Goal: Task Accomplishment & Management: Complete application form

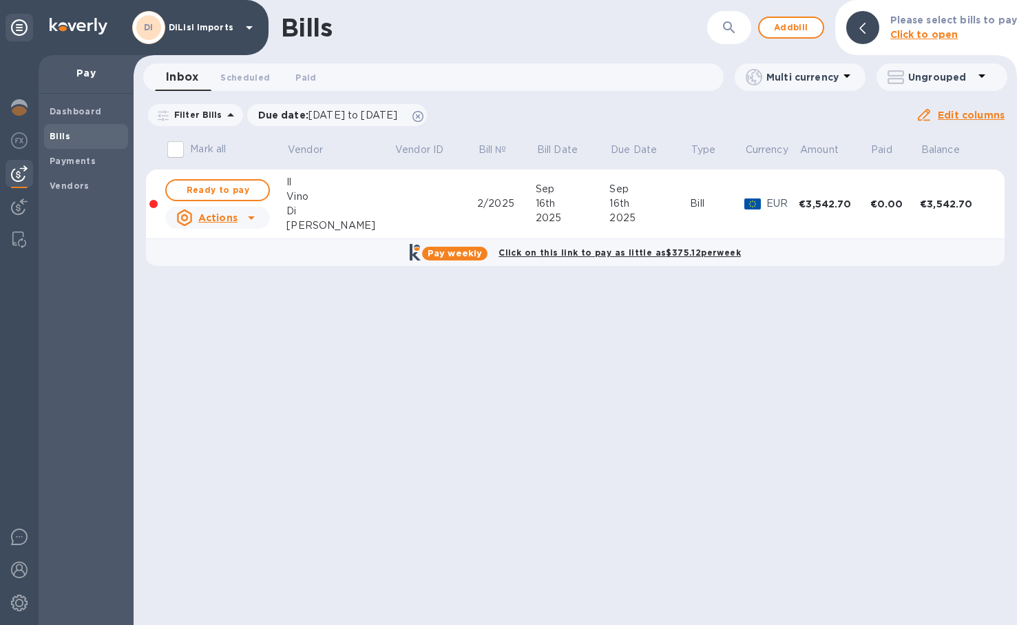
click at [65, 132] on b "Bills" at bounding box center [60, 136] width 21 height 10
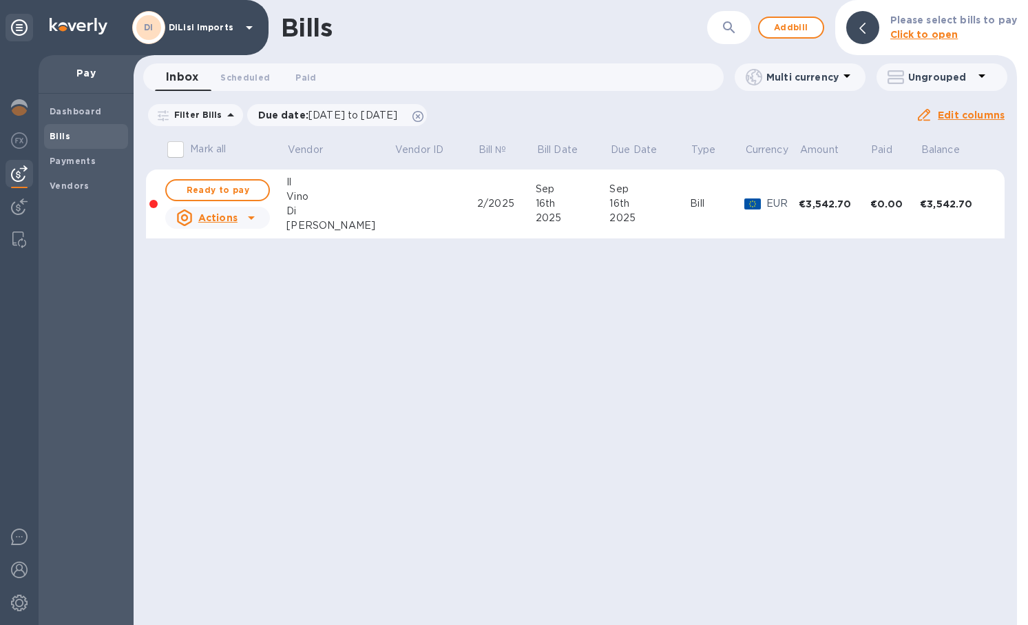
click at [63, 141] on span "Bills" at bounding box center [60, 136] width 21 height 14
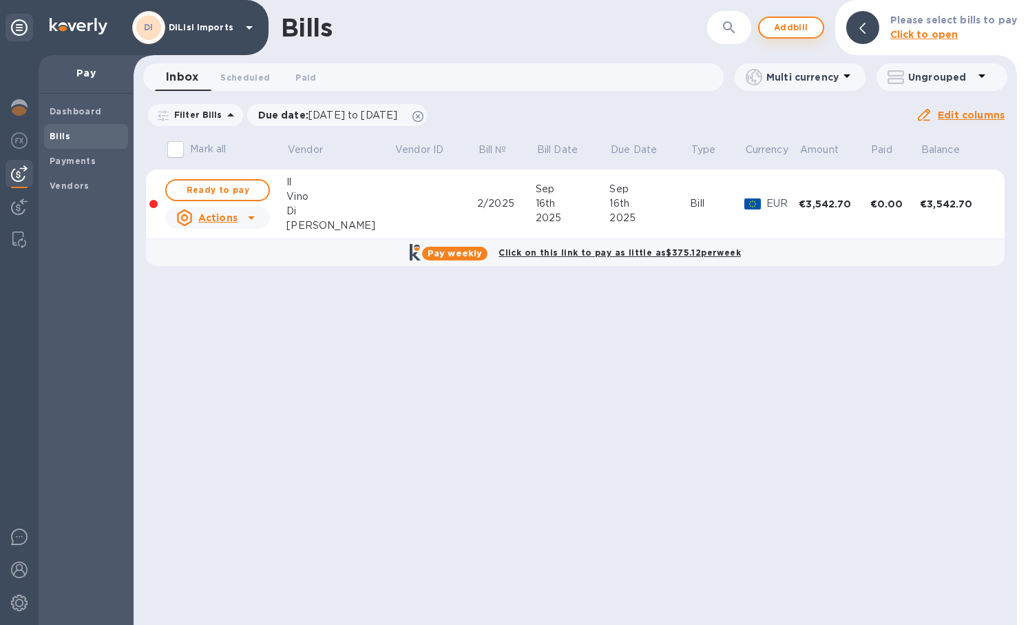
click at [807, 28] on span "Add bill" at bounding box center [791, 27] width 41 height 17
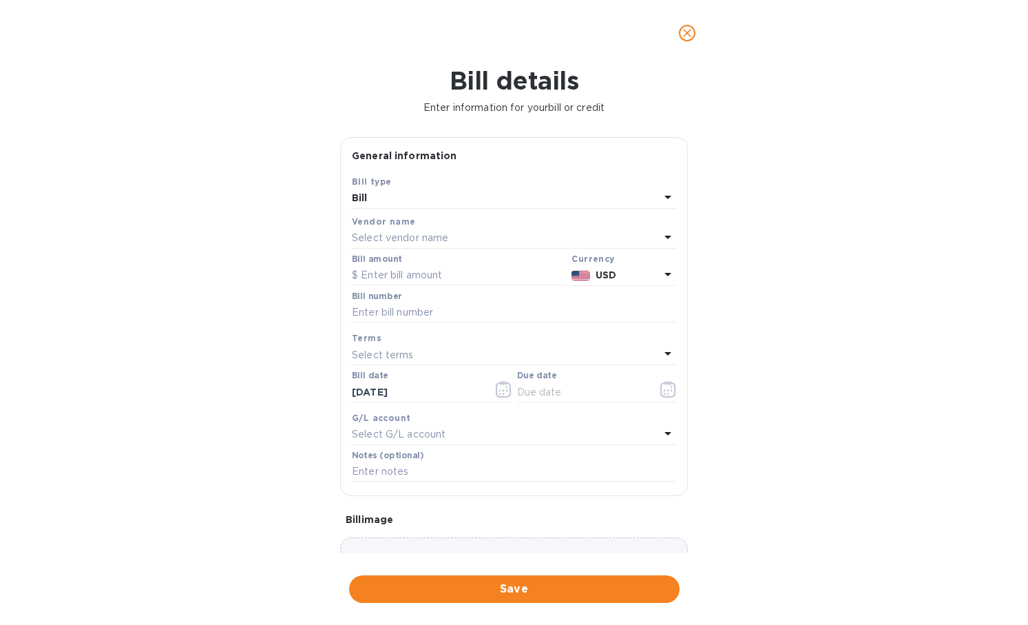
click at [636, 268] on p "USD" at bounding box center [628, 275] width 64 height 14
click at [428, 227] on div "Vendor name" at bounding box center [514, 221] width 324 height 14
click at [435, 237] on p "Select vendor name" at bounding box center [400, 238] width 96 height 14
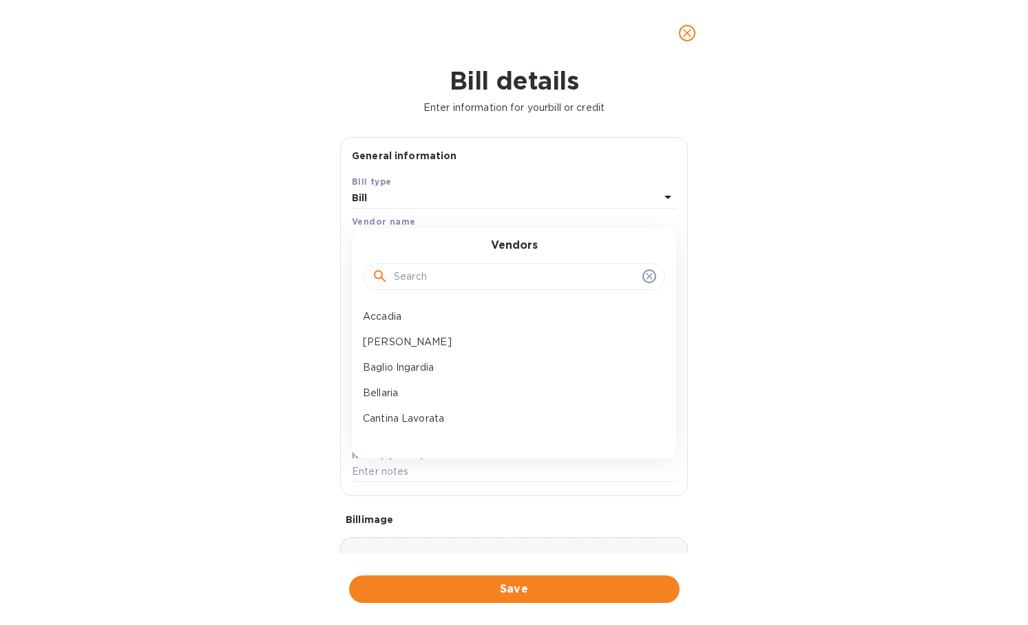
click at [442, 275] on input "text" at bounding box center [515, 277] width 243 height 21
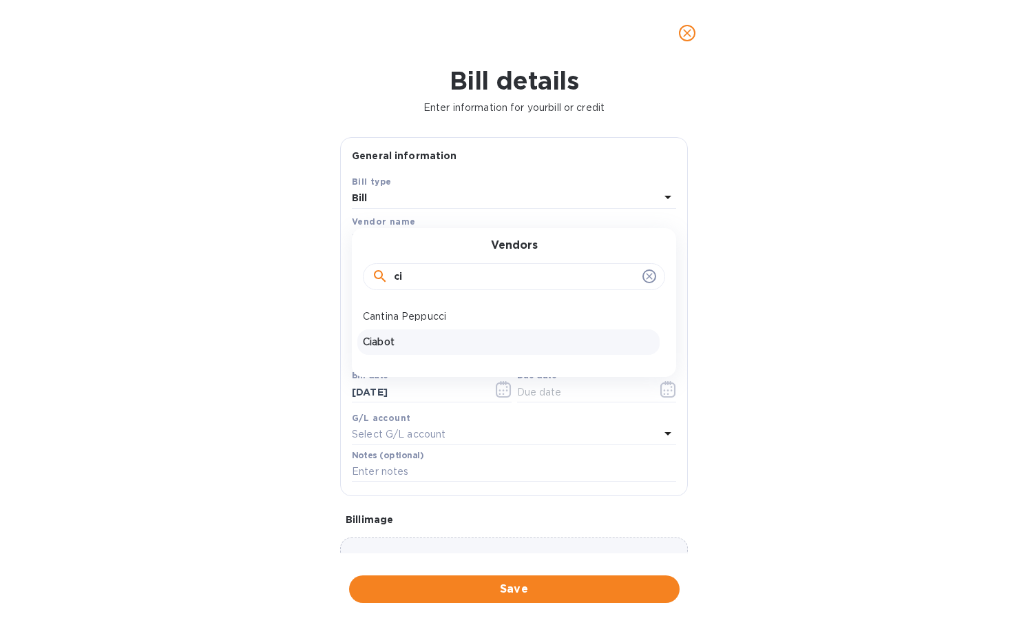
type input "ci"
click at [424, 331] on div "Ciabot" at bounding box center [508, 341] width 302 height 25
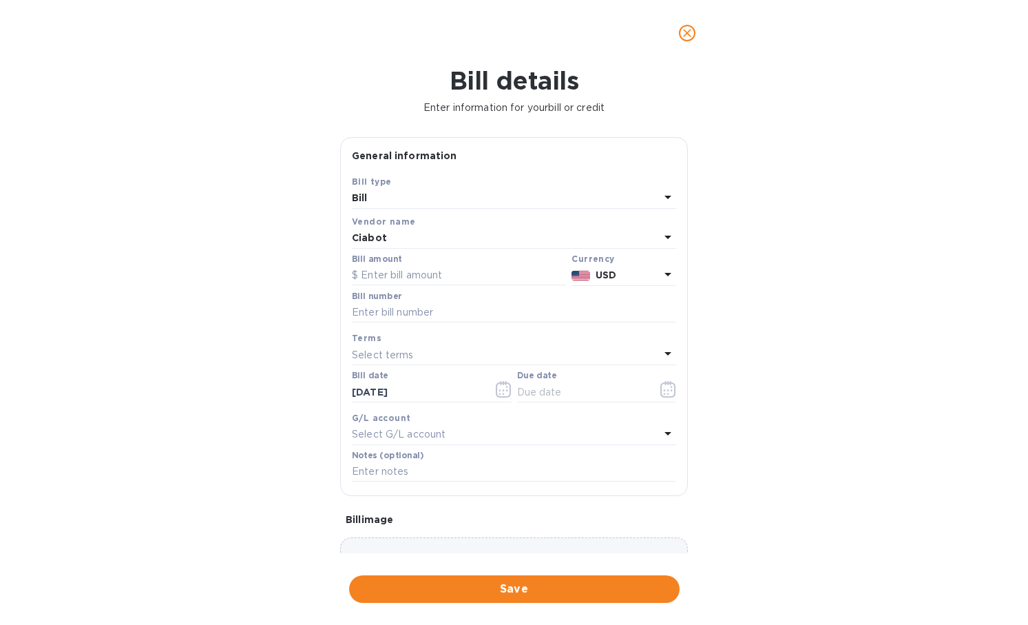
click at [660, 268] on icon at bounding box center [668, 274] width 17 height 17
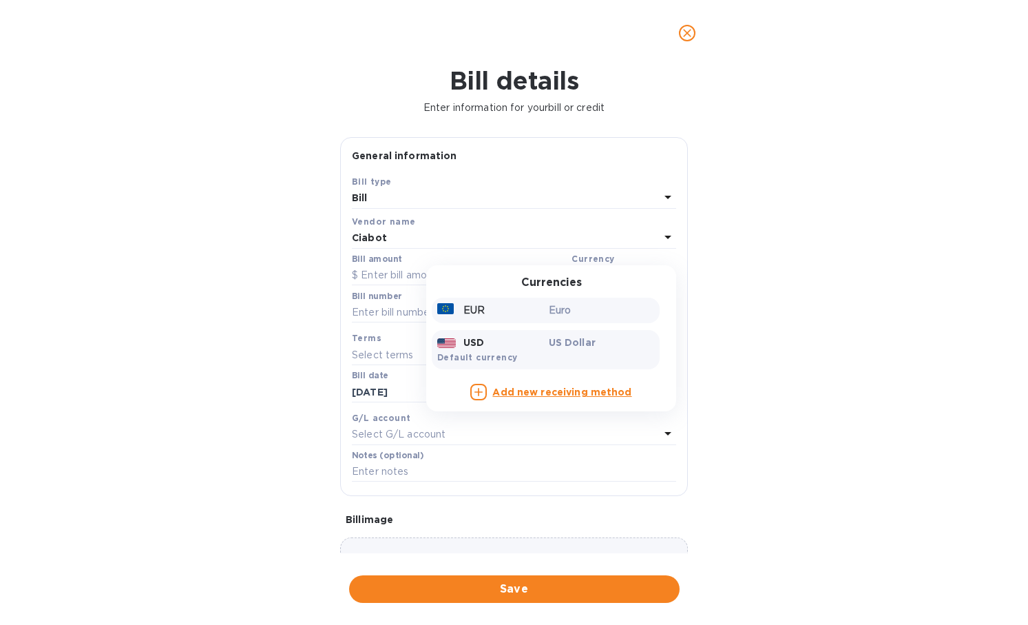
click at [510, 308] on div "EUR" at bounding box center [491, 310] width 112 height 20
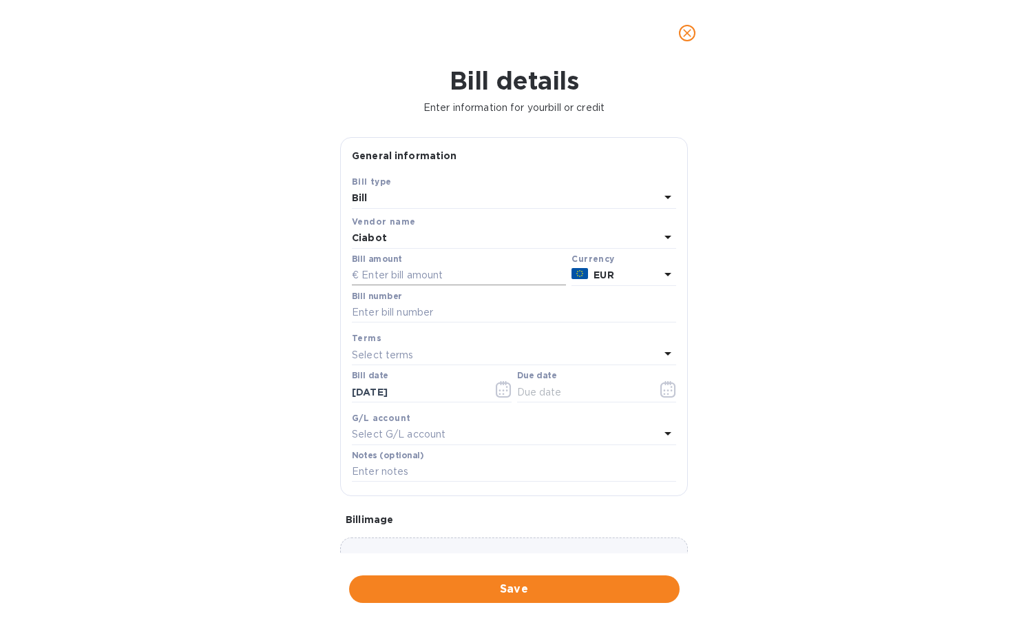
click at [402, 269] on input "text" at bounding box center [459, 275] width 214 height 21
type input "11,000"
click at [733, 278] on div "Bill details Enter information for your bill or credit General information Save…" at bounding box center [514, 345] width 1028 height 559
click at [453, 309] on input "text" at bounding box center [514, 312] width 324 height 21
paste input "101/1-ES"
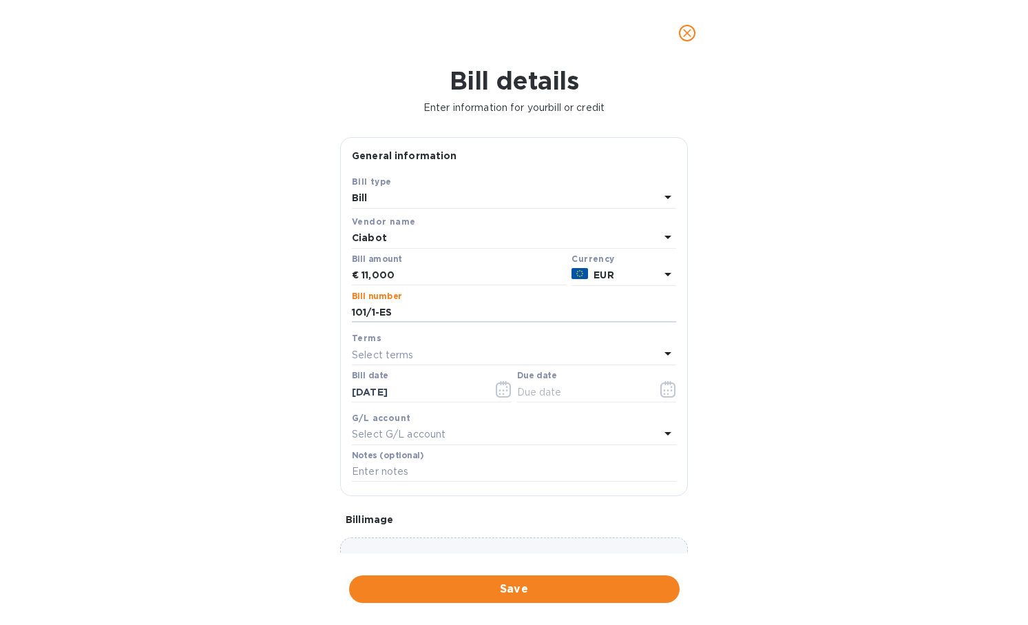
type input "101/1-ES"
click at [820, 372] on div "Bill details Enter information for your bill or credit General information Save…" at bounding box center [514, 345] width 1028 height 559
click at [664, 393] on icon "button" at bounding box center [665, 394] width 2 height 2
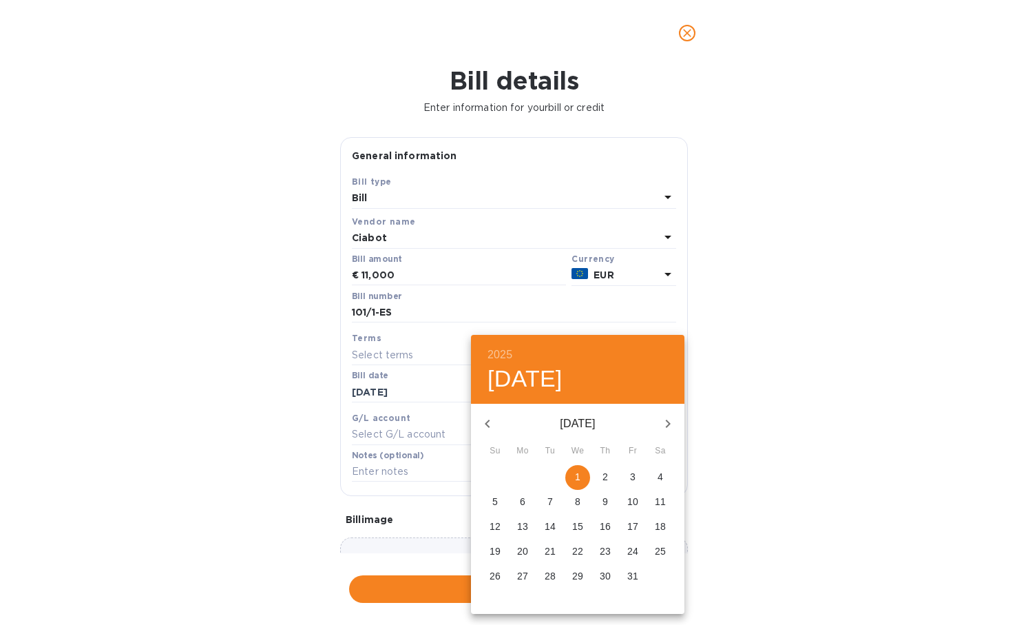
click at [578, 475] on p "1" at bounding box center [578, 477] width 6 height 14
type input "10/01/2025"
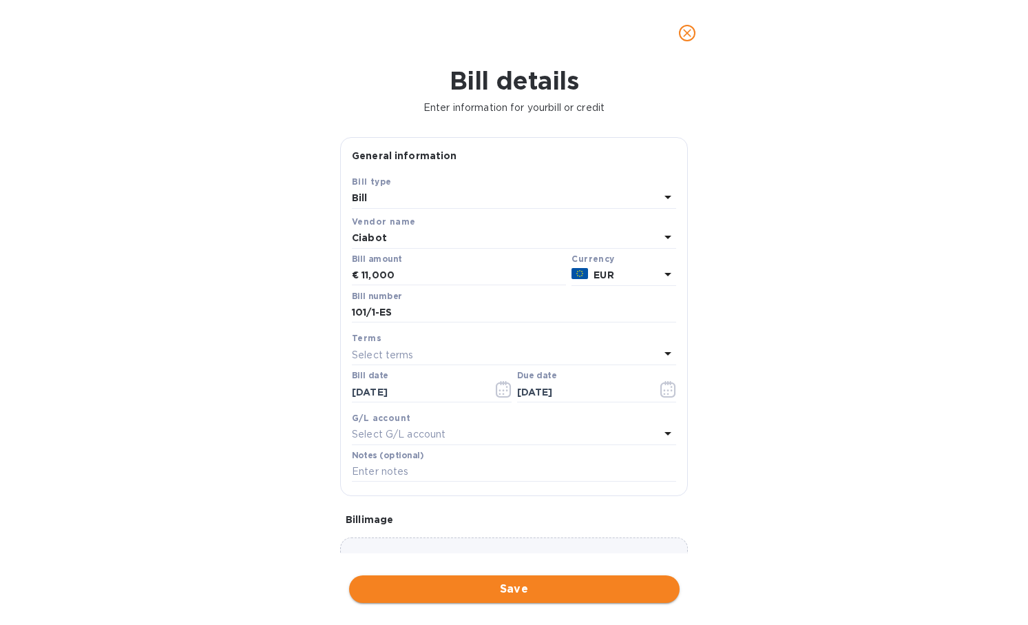
click at [523, 583] on span "Save" at bounding box center [514, 589] width 309 height 17
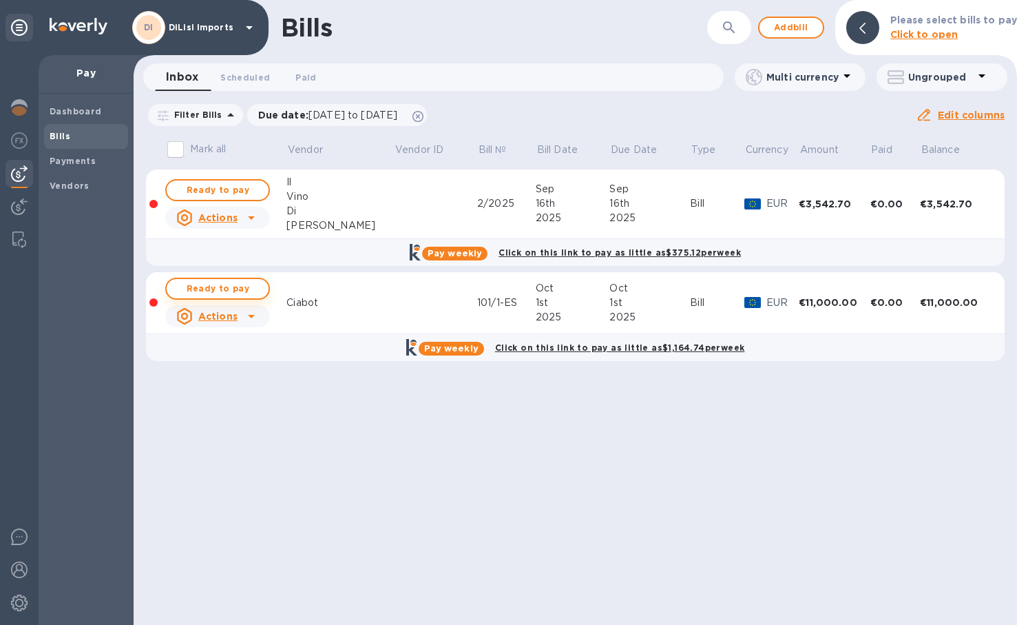
click at [239, 287] on span "Ready to pay" at bounding box center [218, 288] width 80 height 17
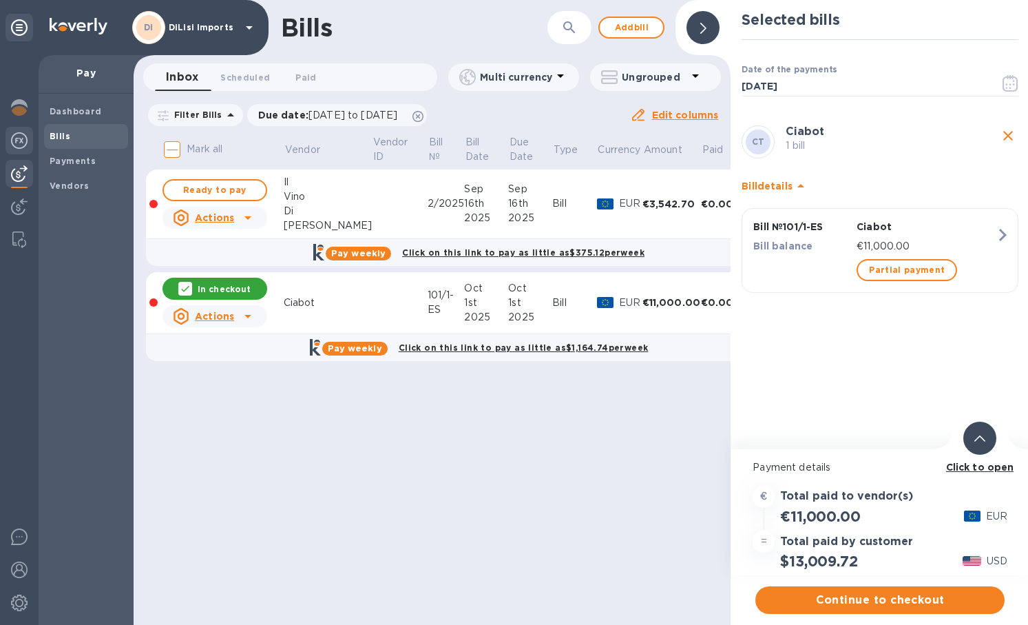
click at [25, 149] on div at bounding box center [20, 142] width 28 height 30
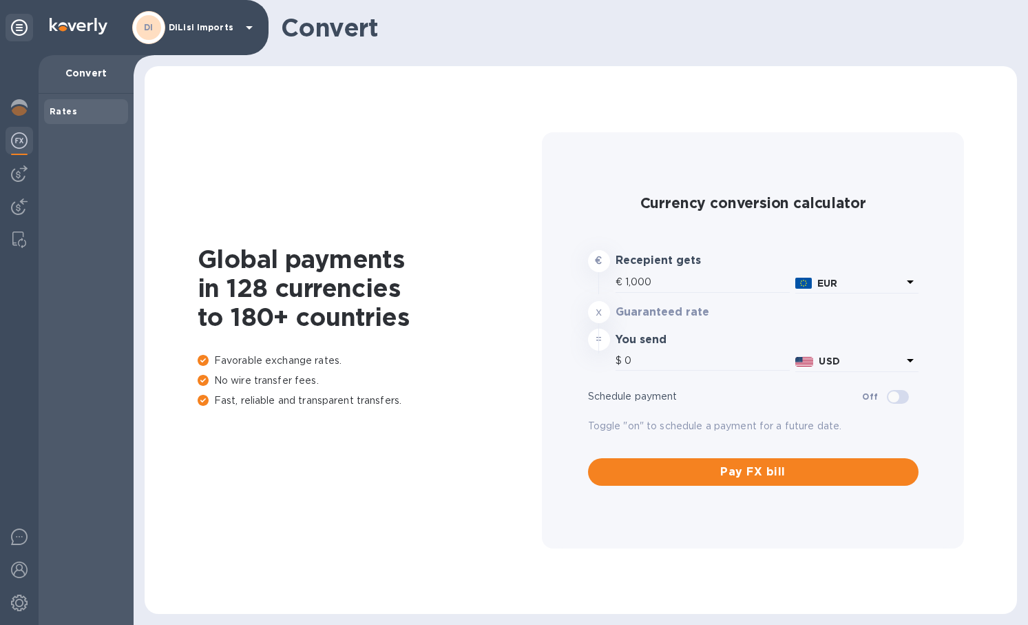
type input "1,182.7"
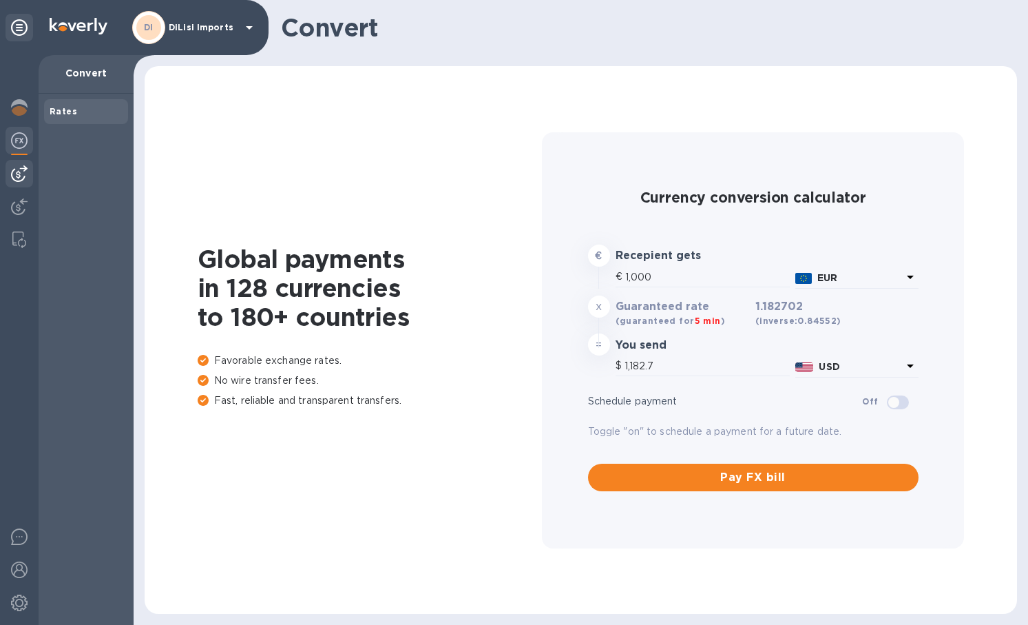
click at [19, 184] on div at bounding box center [20, 174] width 28 height 28
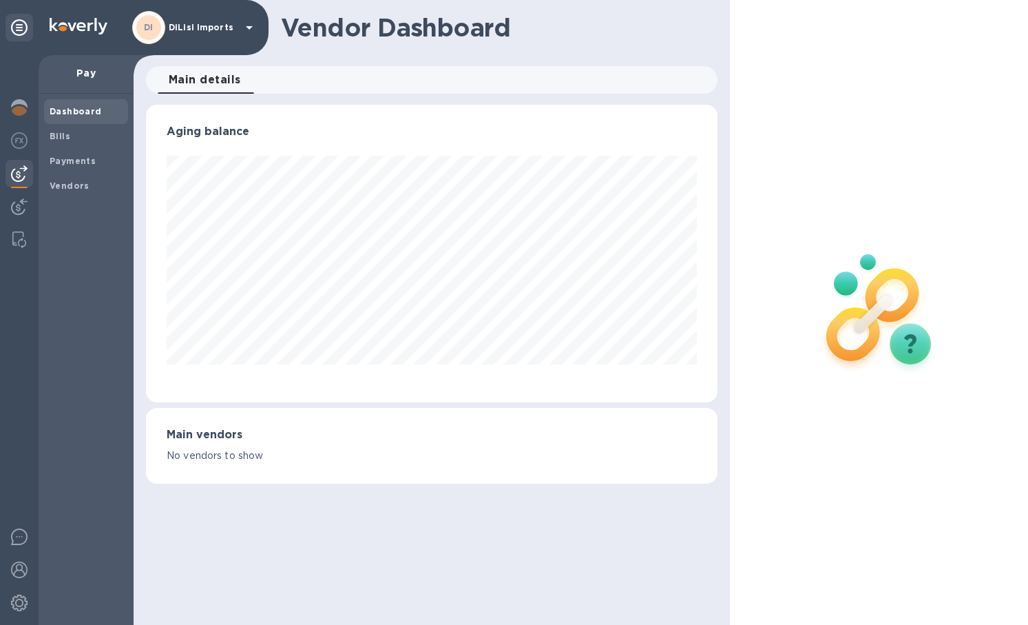
scroll to position [688472, 688203]
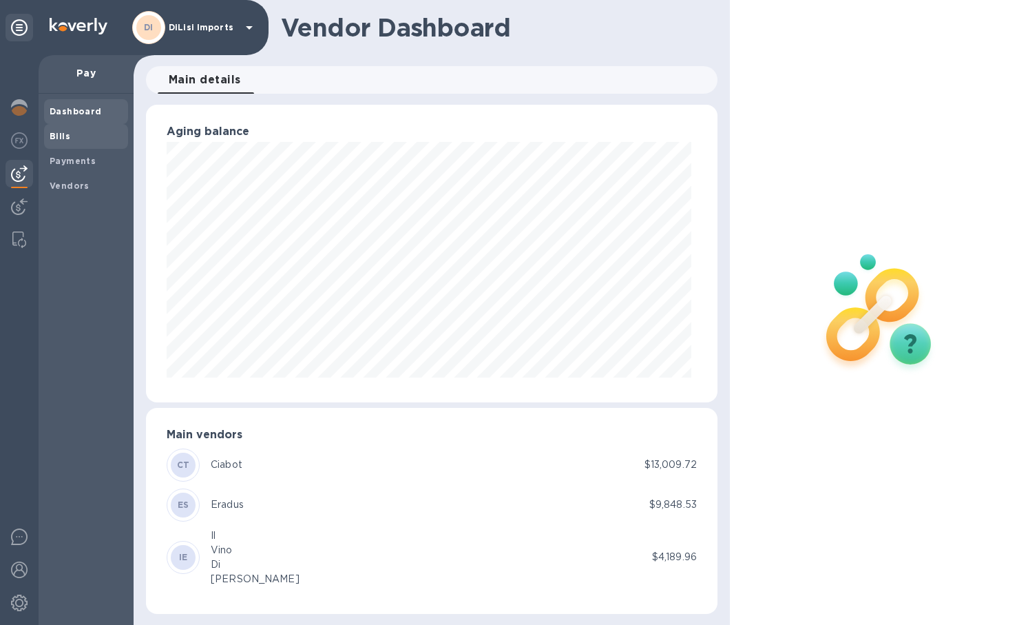
click at [66, 136] on b "Bills" at bounding box center [60, 136] width 21 height 10
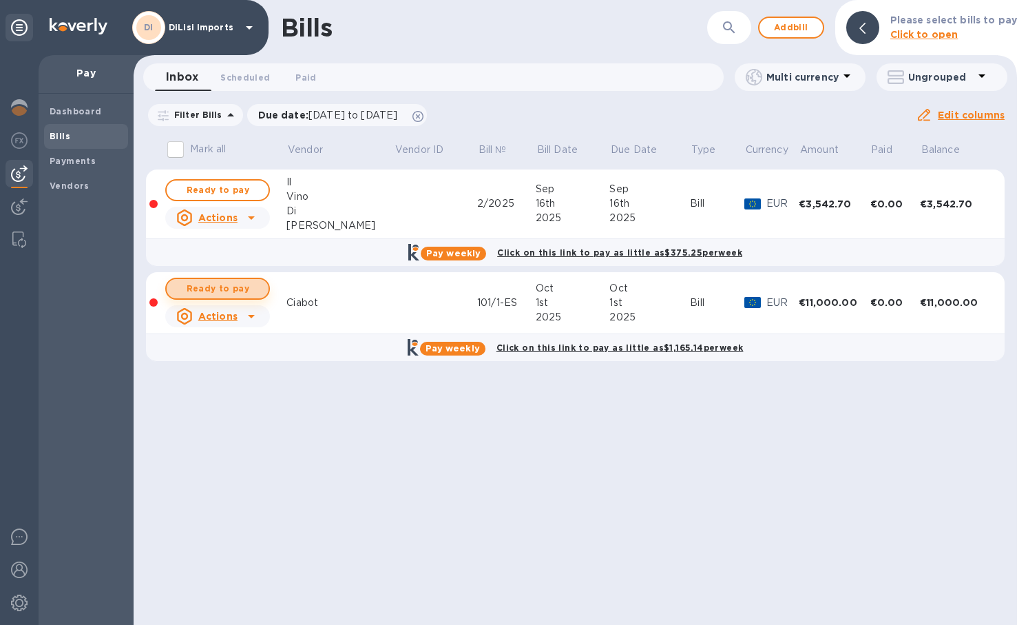
click at [224, 294] on span "Ready to pay" at bounding box center [218, 288] width 80 height 17
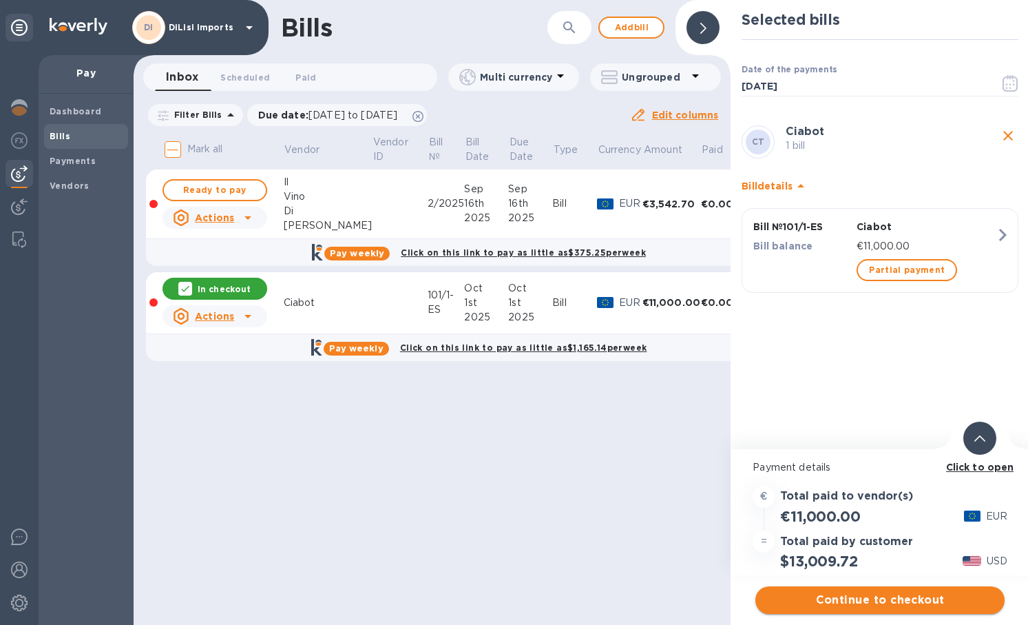
click at [871, 603] on span "Continue to checkout" at bounding box center [880, 600] width 227 height 17
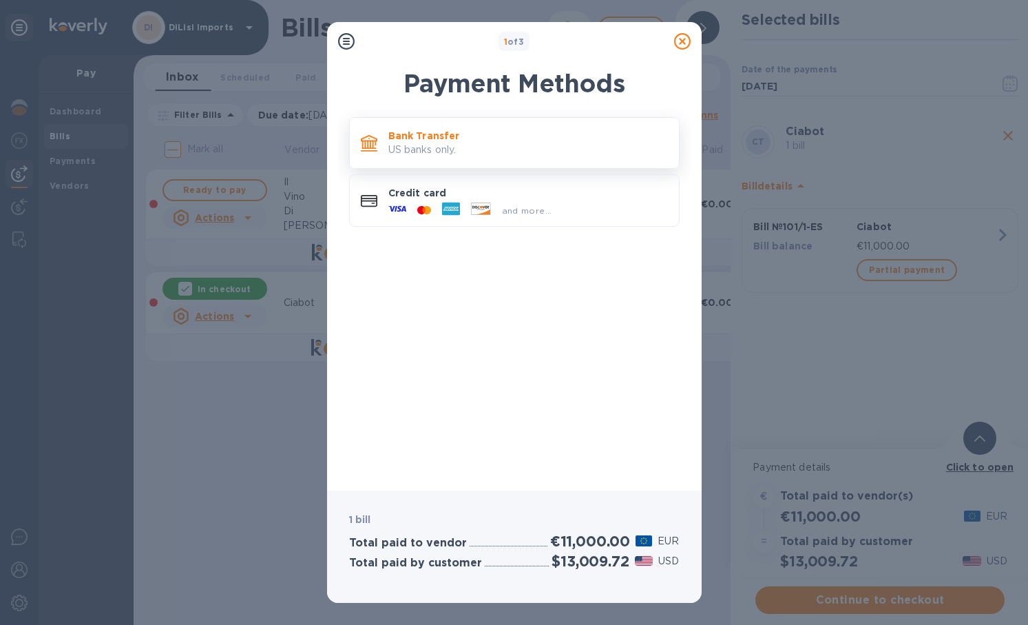
click at [506, 144] on p "US banks only." at bounding box center [528, 150] width 280 height 14
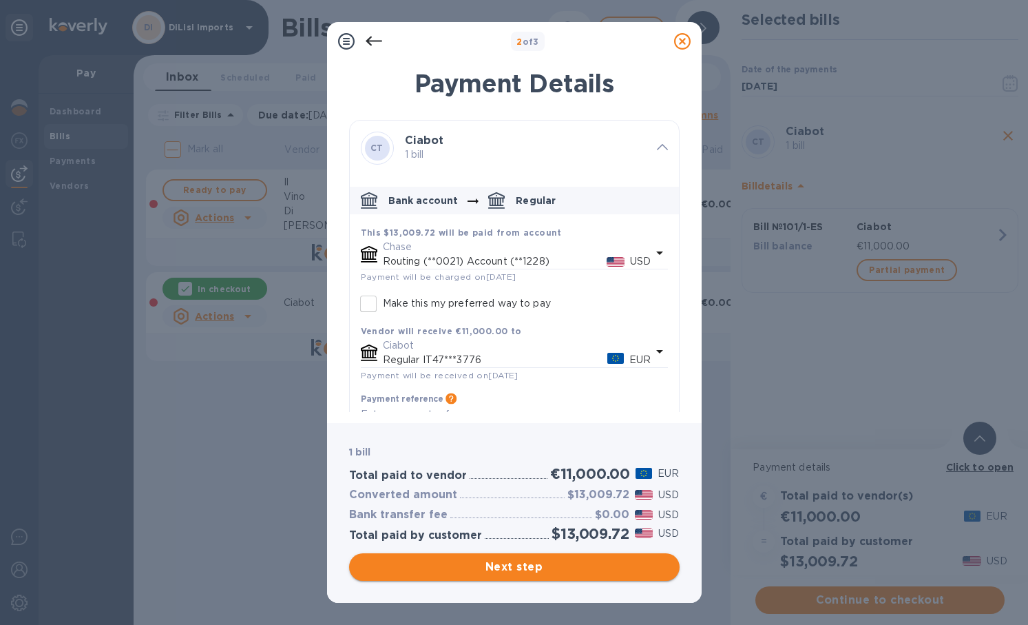
click at [525, 564] on span "Next step" at bounding box center [514, 567] width 309 height 17
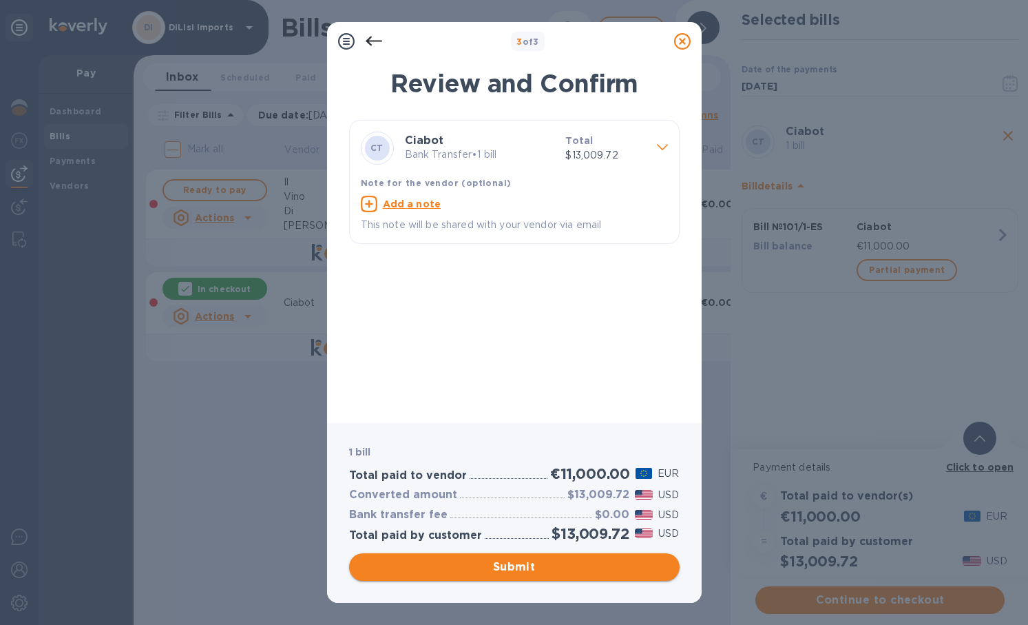
click at [564, 573] on span "Submit" at bounding box center [514, 567] width 309 height 17
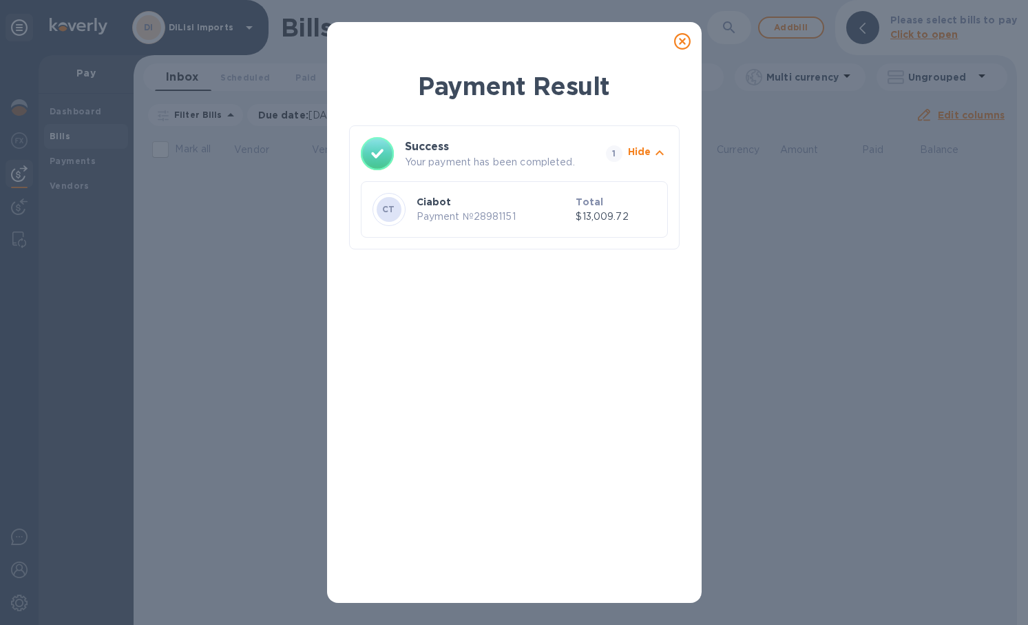
click at [687, 47] on icon at bounding box center [682, 41] width 17 height 17
